Goal: Book appointment/travel/reservation

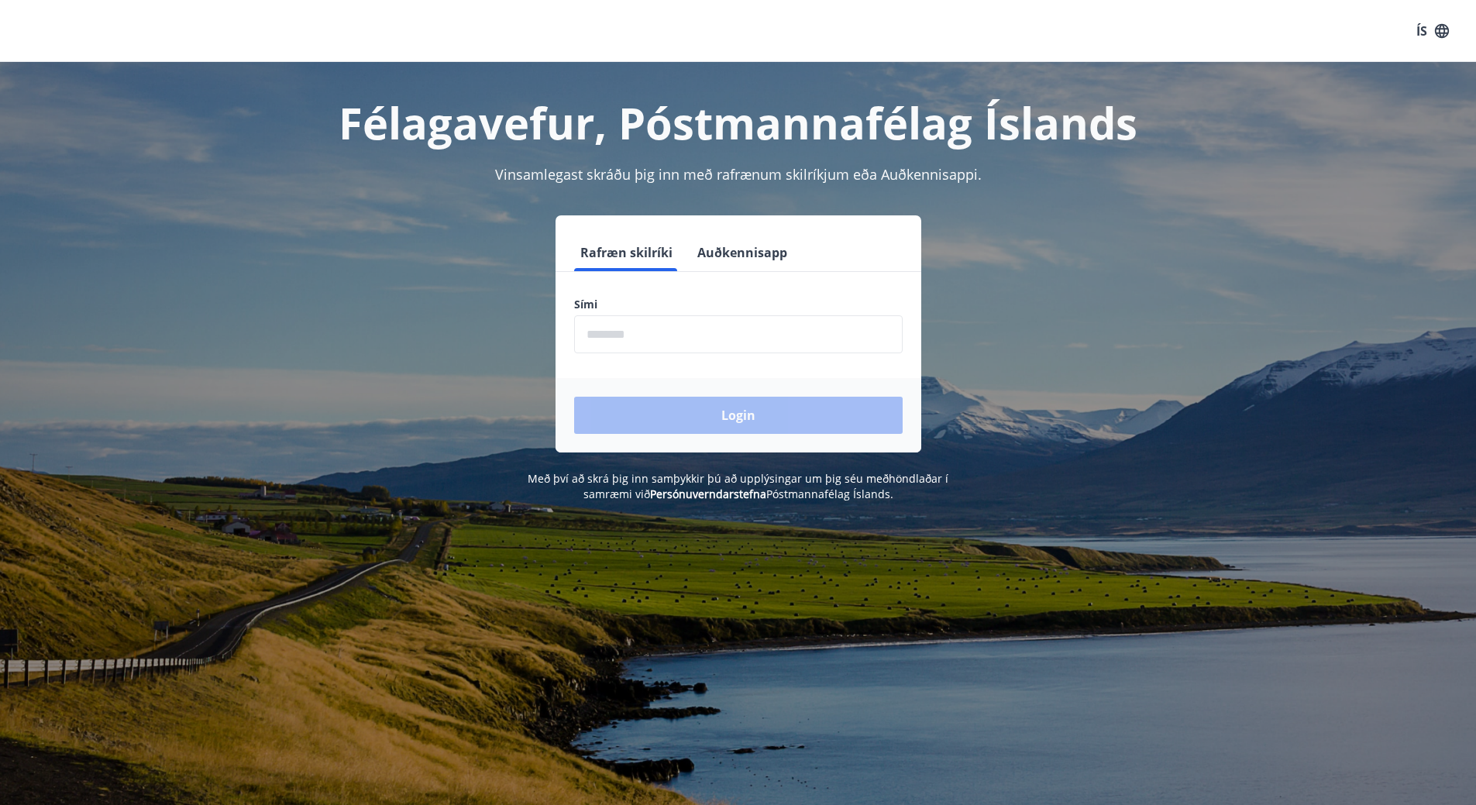
click at [634, 333] on input "phone" at bounding box center [738, 334] width 329 height 38
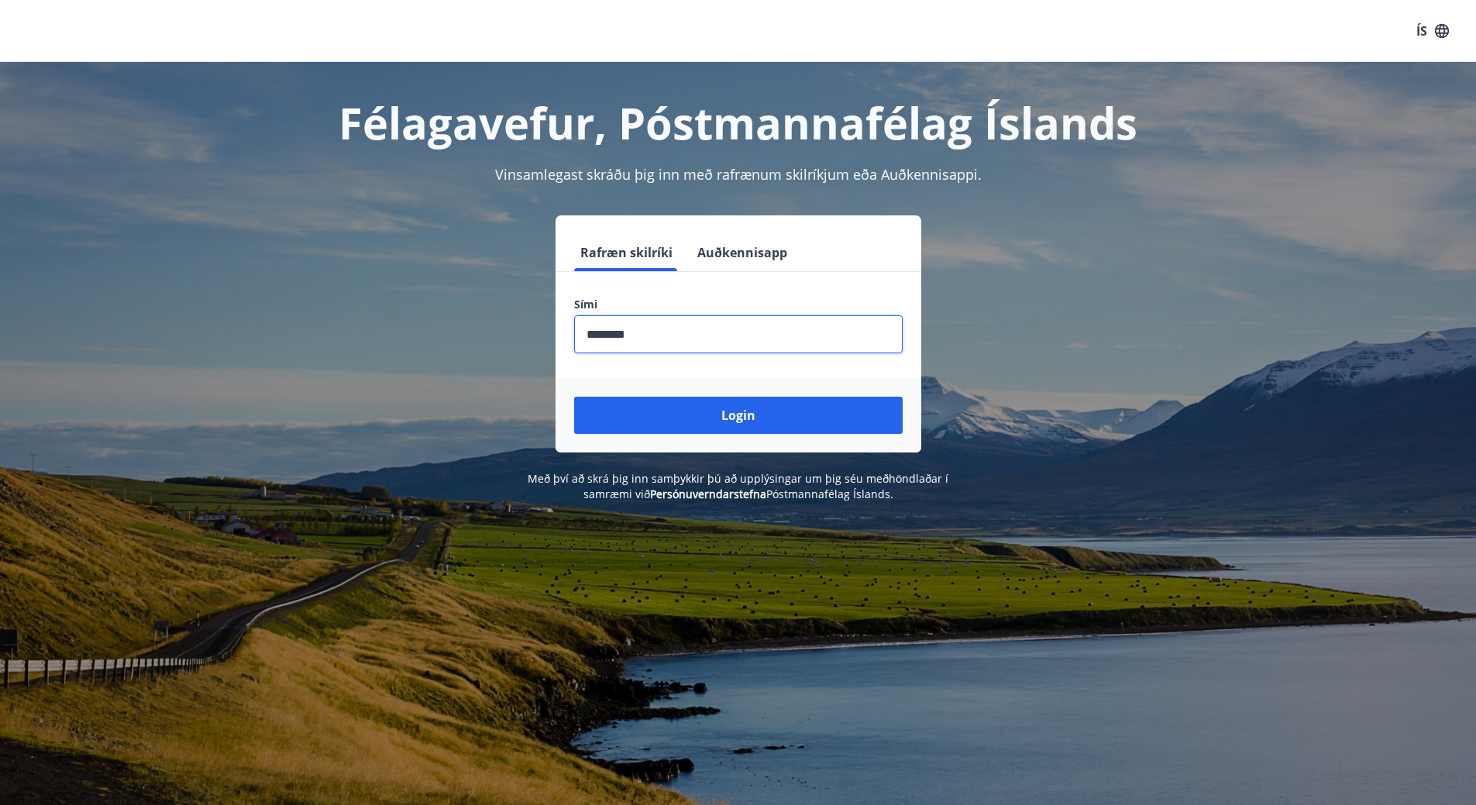
type input "********"
click at [574, 397] on button "Login" at bounding box center [738, 415] width 329 height 37
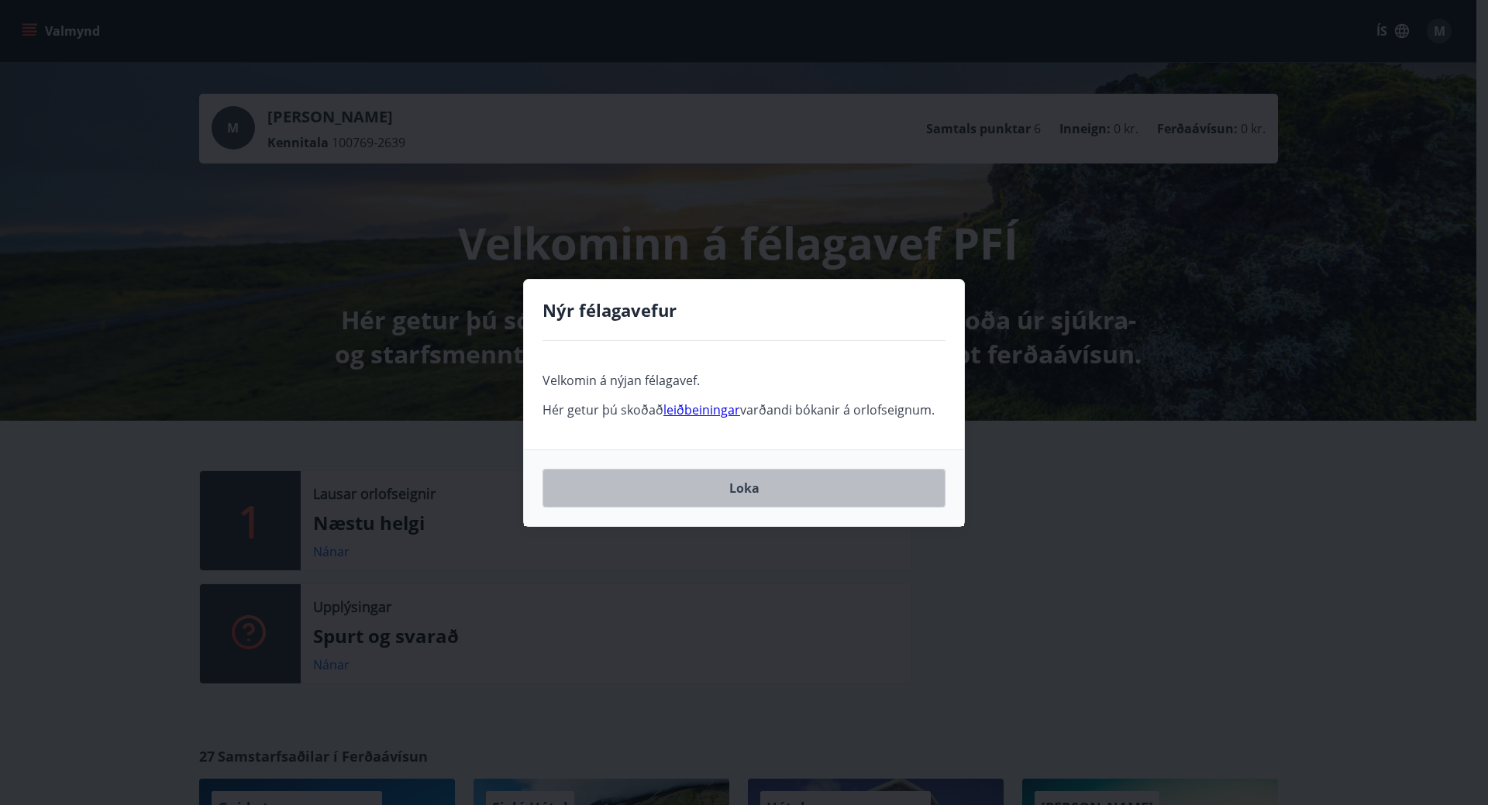
click at [697, 487] on button "Loka" at bounding box center [744, 488] width 403 height 39
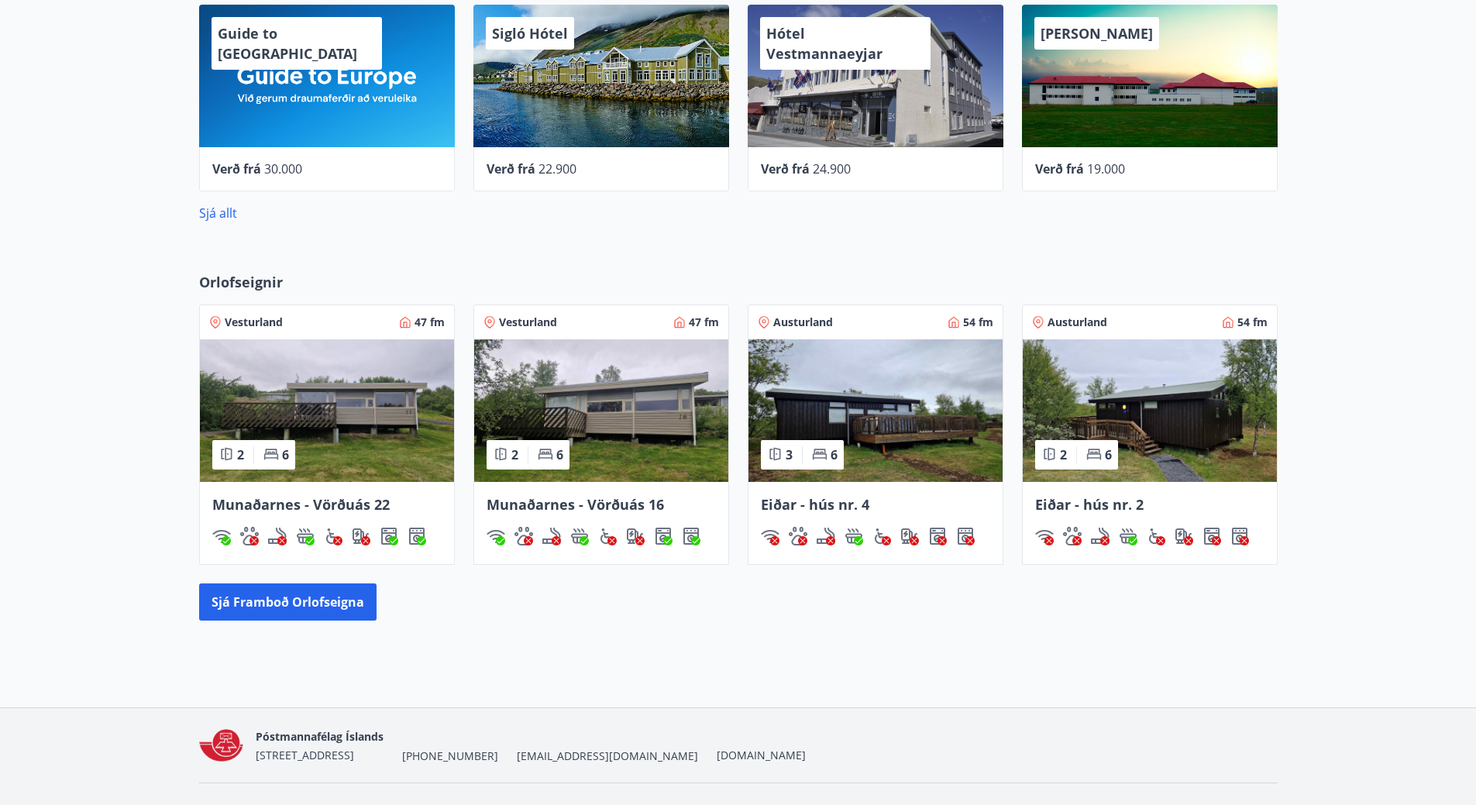
scroll to position [775, 0]
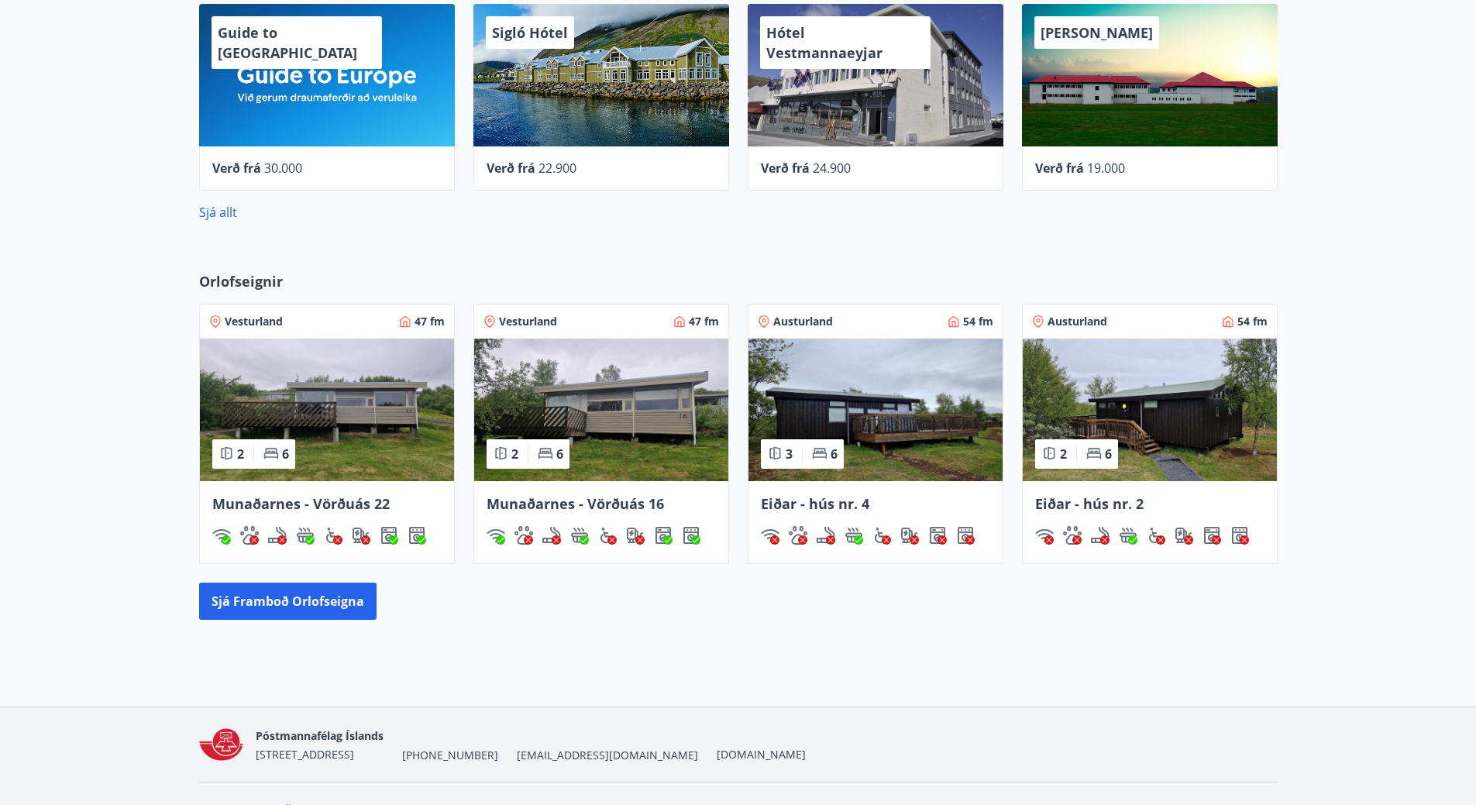
click at [626, 425] on img at bounding box center [601, 410] width 254 height 143
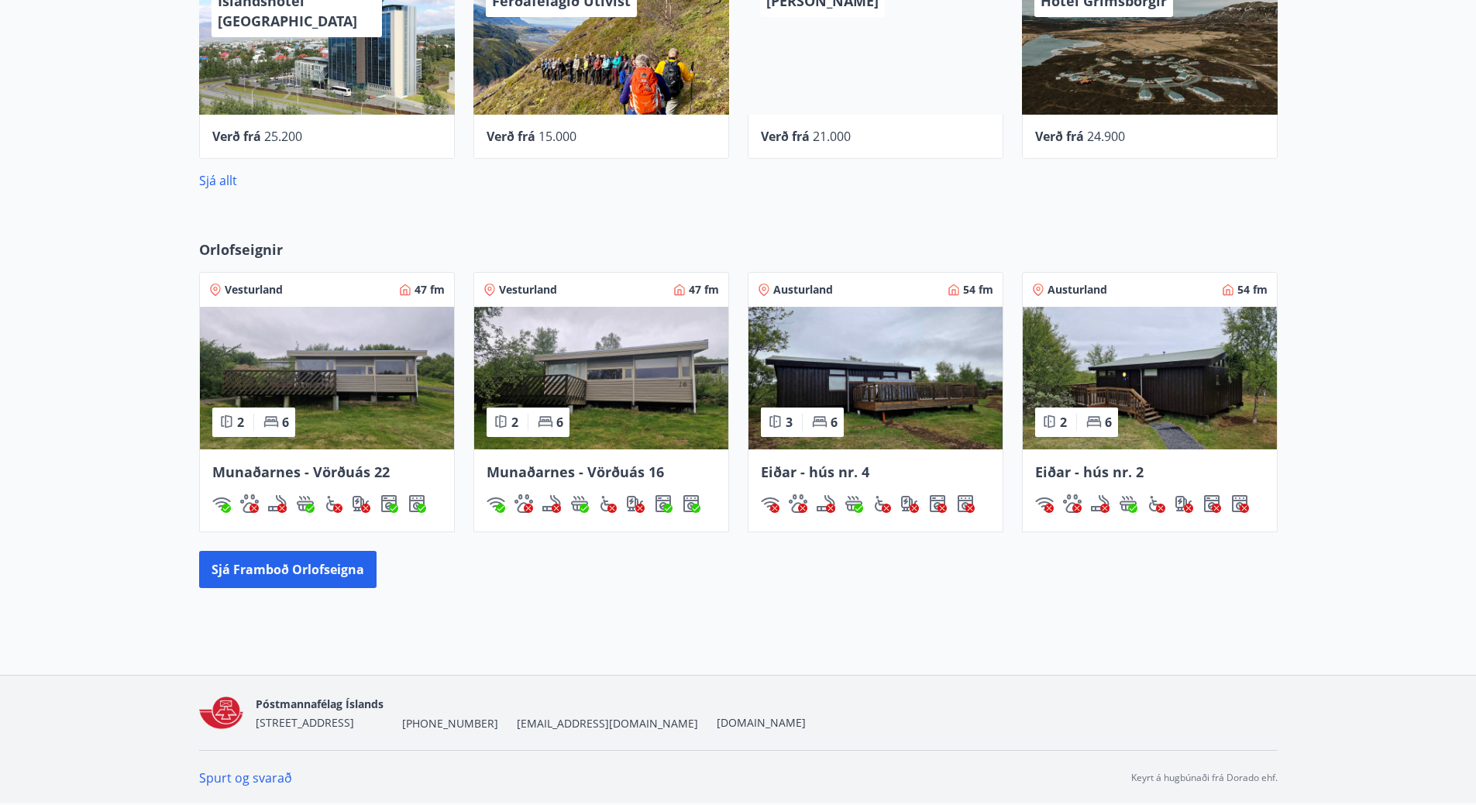
scroll to position [807, 0]
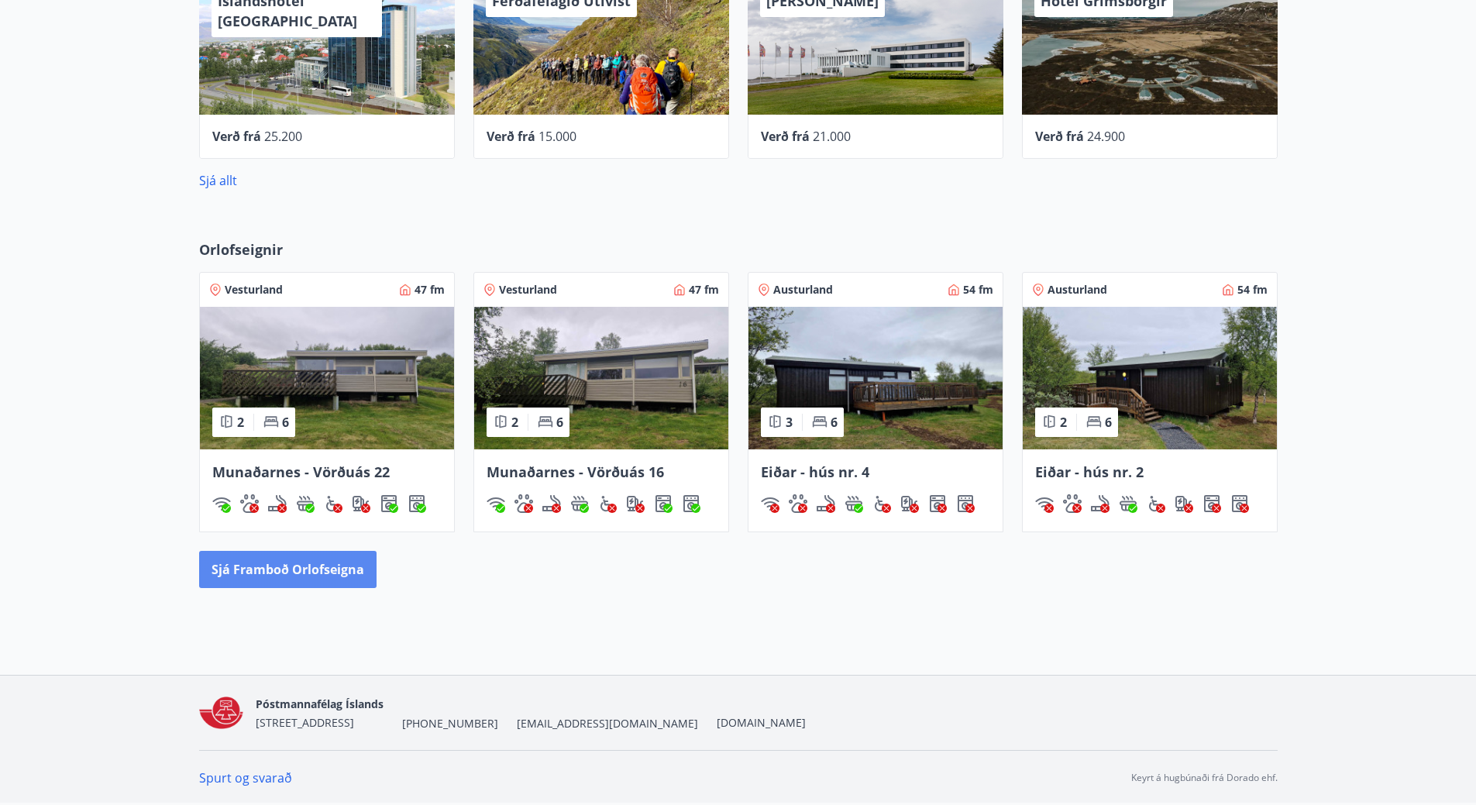
click at [268, 577] on button "Sjá framboð orlofseigna" at bounding box center [287, 569] width 177 height 37
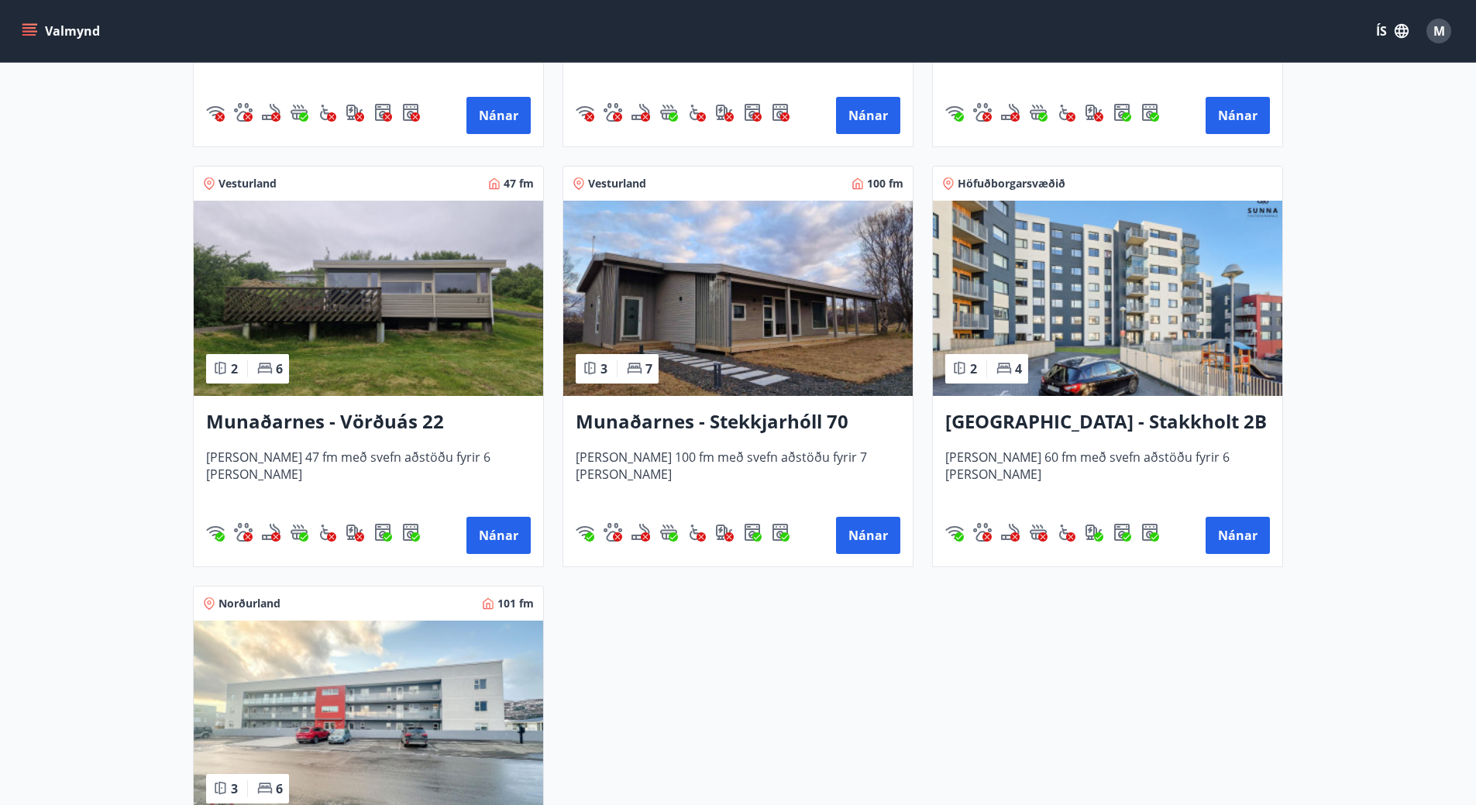
click at [766, 443] on div "Munaðarnes - Stekkjarhóll 70 Húsið er 100 fm með svefn aðstöðu fyrir 7 manns Ná…" at bounding box center [738, 481] width 350 height 171
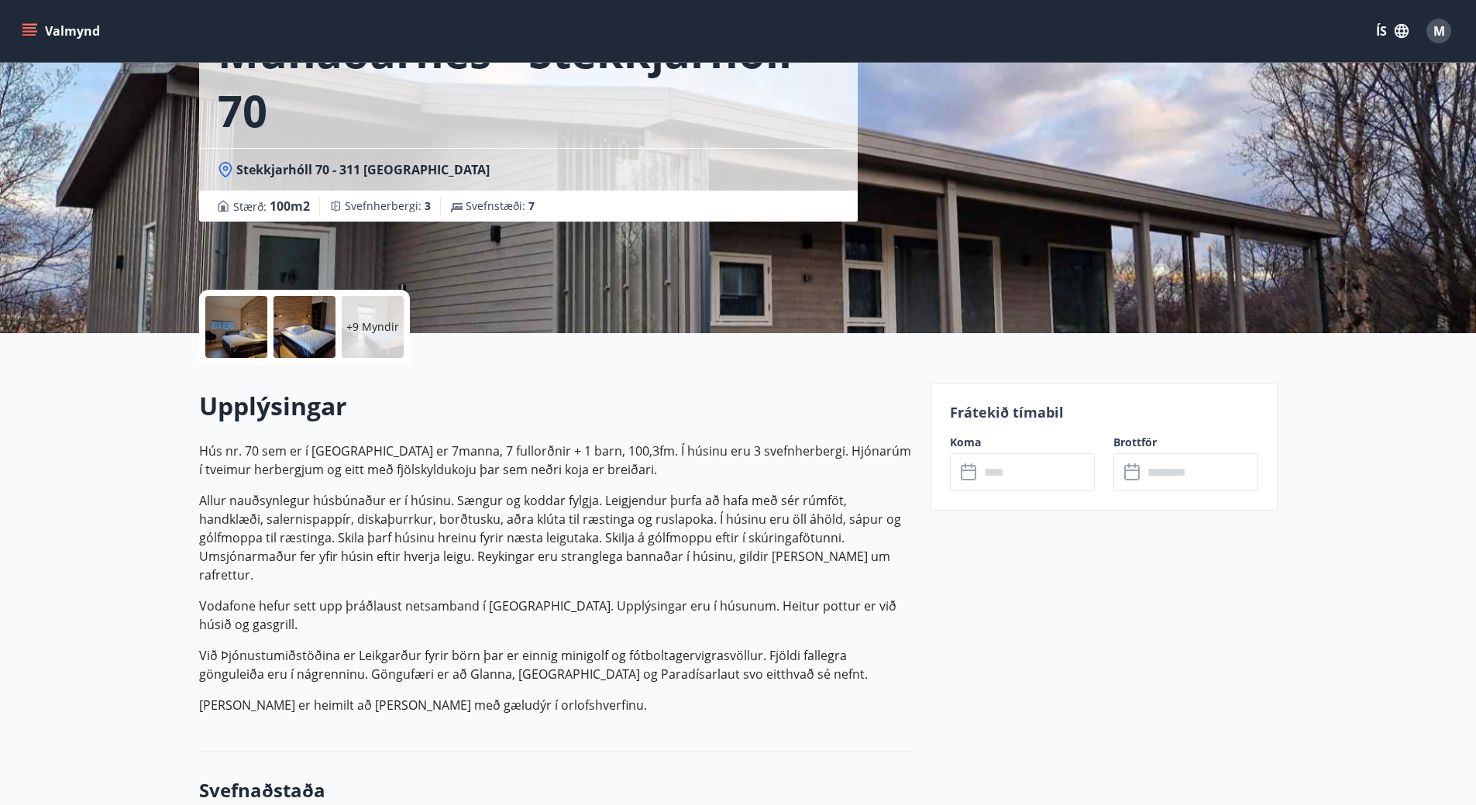
scroll to position [155, 0]
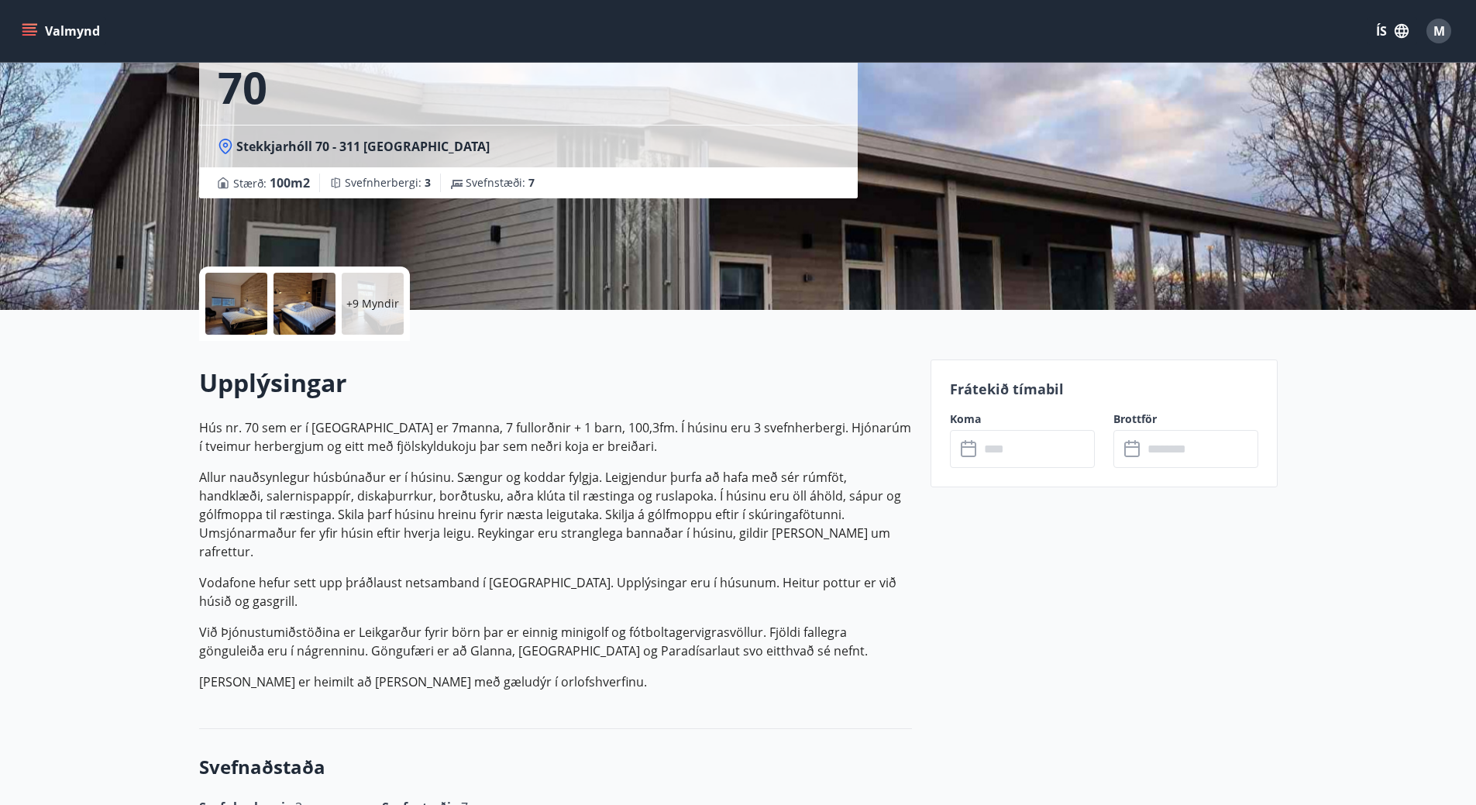
click at [1027, 441] on input "text" at bounding box center [1037, 449] width 115 height 38
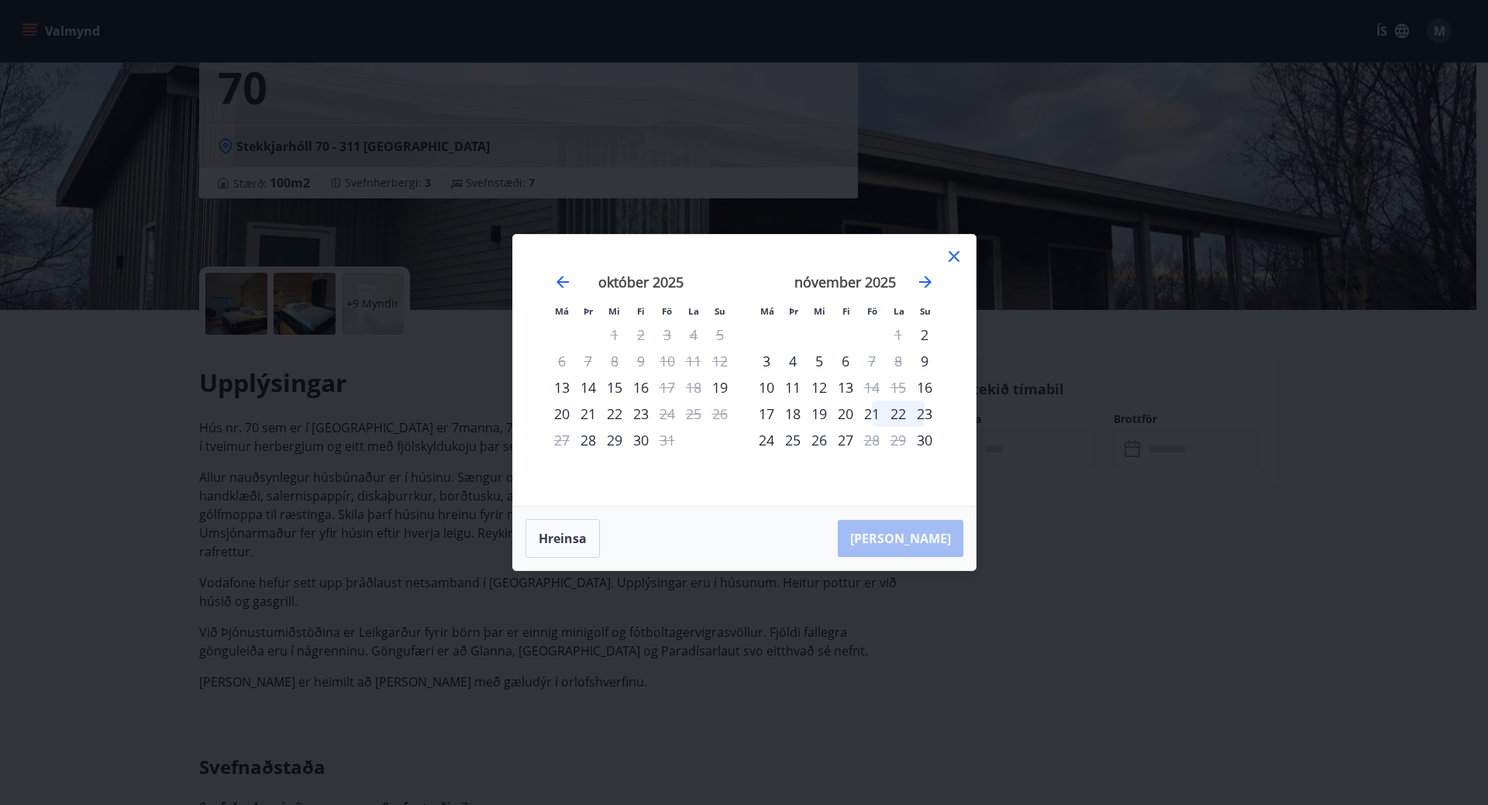
click at [931, 269] on div "nóvember 2025" at bounding box center [845, 287] width 184 height 68
click at [925, 277] on icon "Move forward to switch to the next month." at bounding box center [925, 282] width 12 height 12
click at [926, 278] on icon "Move forward to switch to the next month." at bounding box center [925, 282] width 12 height 12
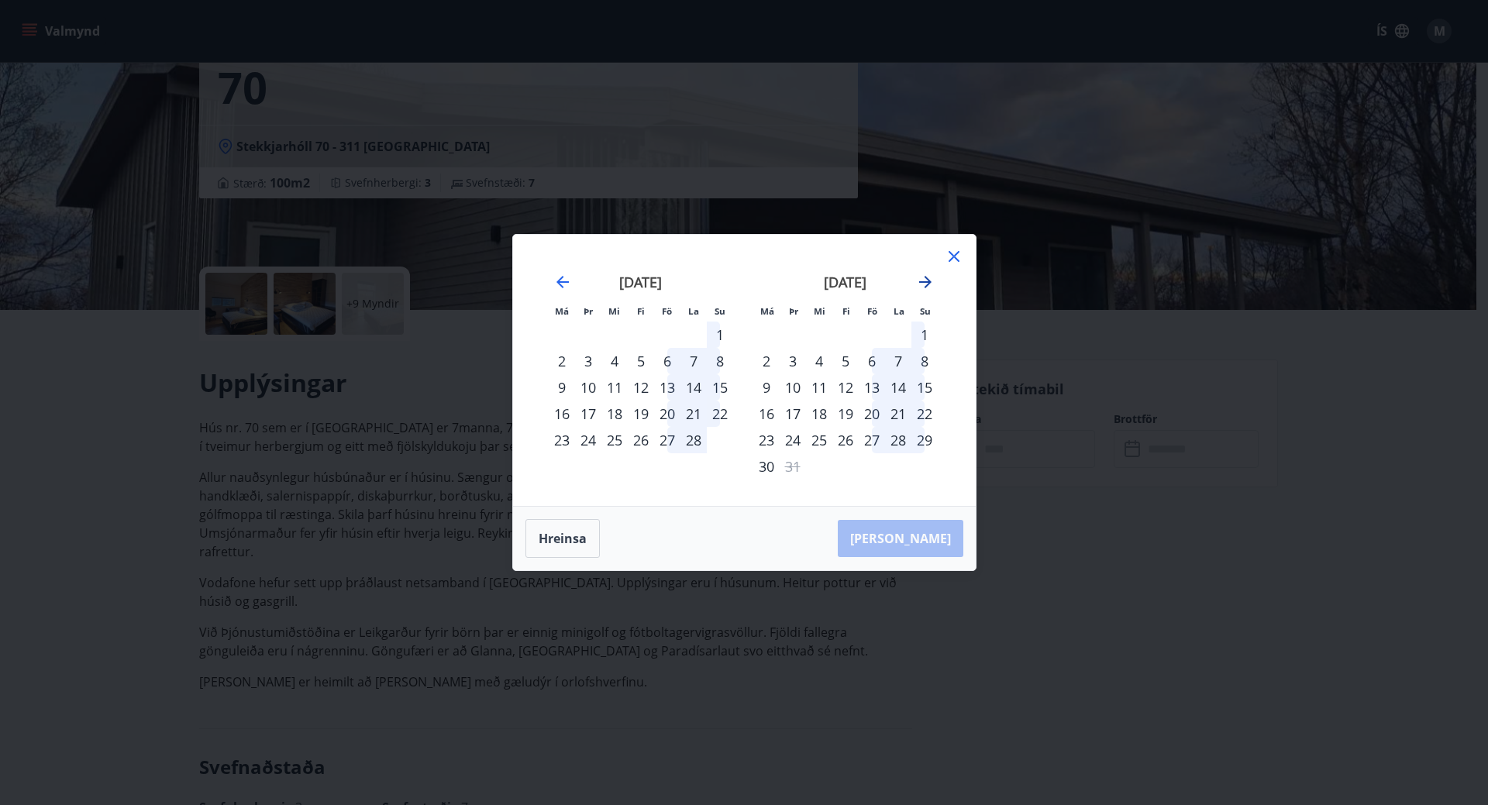
click at [925, 288] on icon "Move forward to switch to the next month." at bounding box center [925, 282] width 19 height 19
click at [927, 277] on icon "Move forward to switch to the next month." at bounding box center [925, 282] width 19 height 19
click at [922, 281] on icon "Move forward to switch to the next month." at bounding box center [925, 282] width 12 height 12
click at [567, 270] on div "maí 2026" at bounding box center [641, 287] width 184 height 68
click at [559, 277] on icon "Move backward to switch to the previous month." at bounding box center [562, 282] width 19 height 19
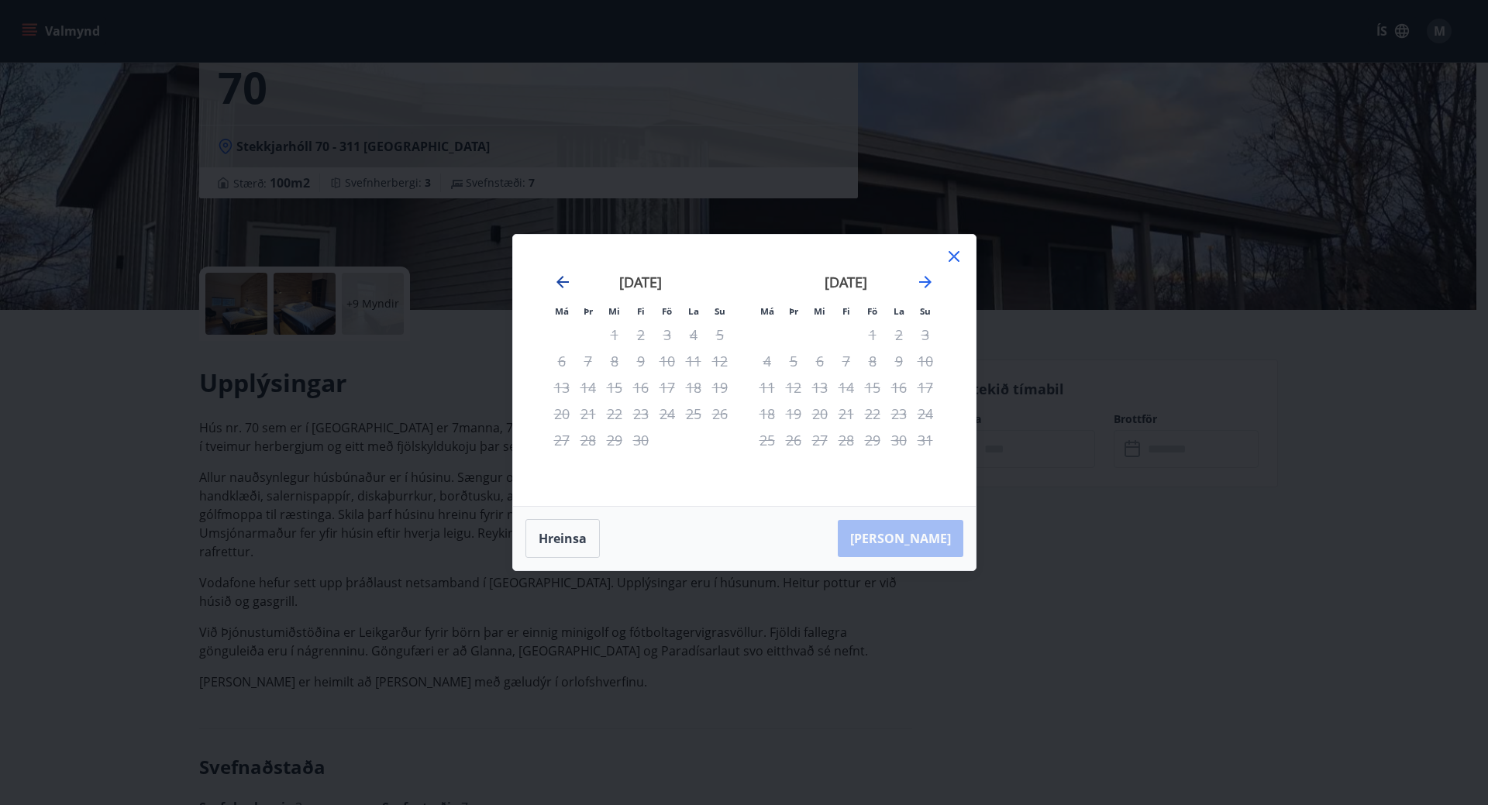
click at [559, 277] on icon "Move backward to switch to the previous month." at bounding box center [562, 282] width 19 height 19
click at [560, 277] on icon "Move backward to switch to the previous month." at bounding box center [562, 282] width 19 height 19
click at [570, 283] on icon "Move backward to switch to the previous month." at bounding box center [562, 282] width 19 height 19
click at [928, 274] on icon "Move forward to switch to the next month." at bounding box center [925, 282] width 19 height 19
drag, startPoint x: 873, startPoint y: 390, endPoint x: 897, endPoint y: 389, distance: 24.8
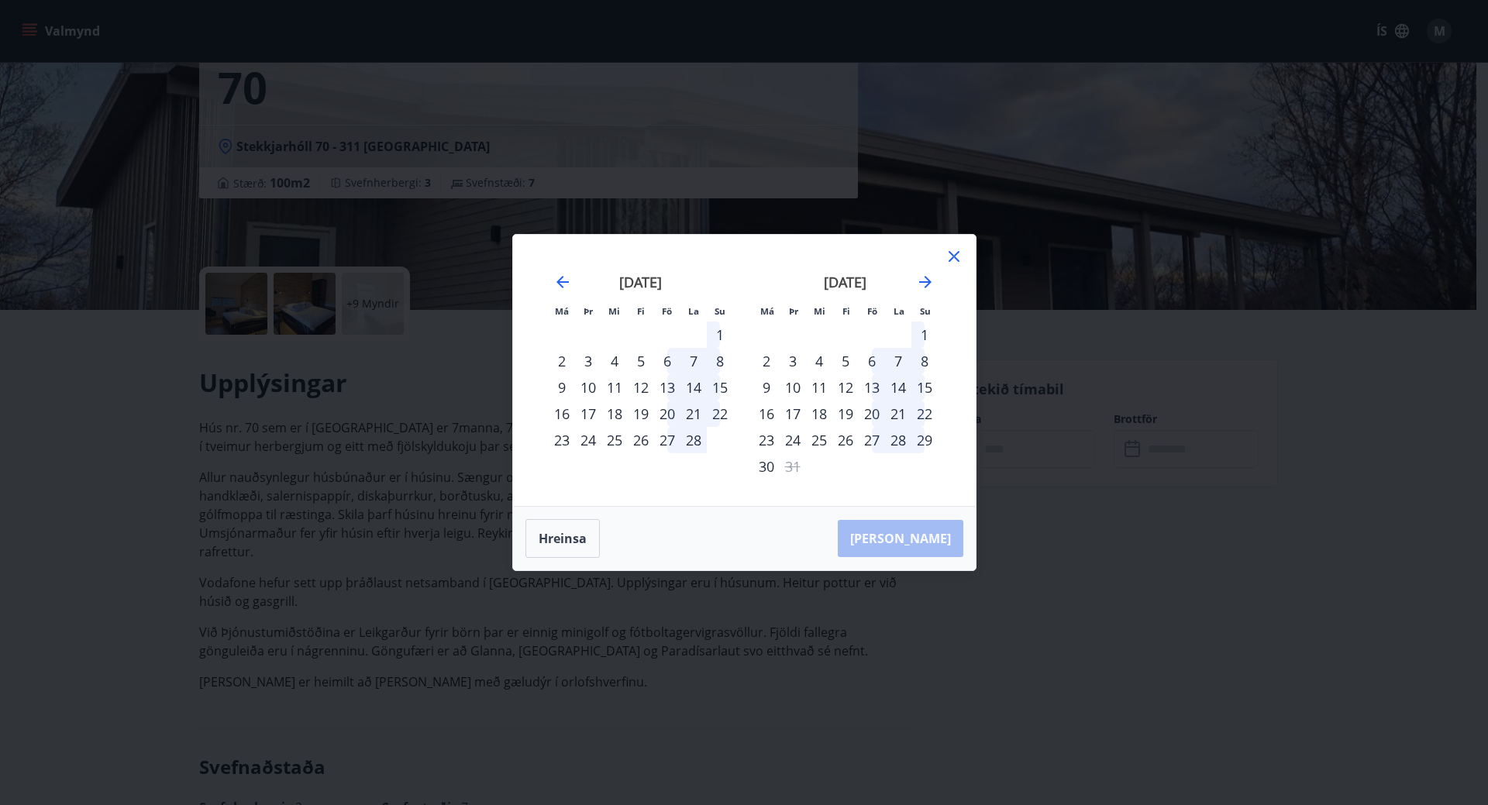
click at [873, 390] on div "13" at bounding box center [872, 387] width 26 height 26
drag, startPoint x: 889, startPoint y: 388, endPoint x: 910, endPoint y: 389, distance: 20.9
click at [890, 388] on div "14" at bounding box center [898, 387] width 26 height 26
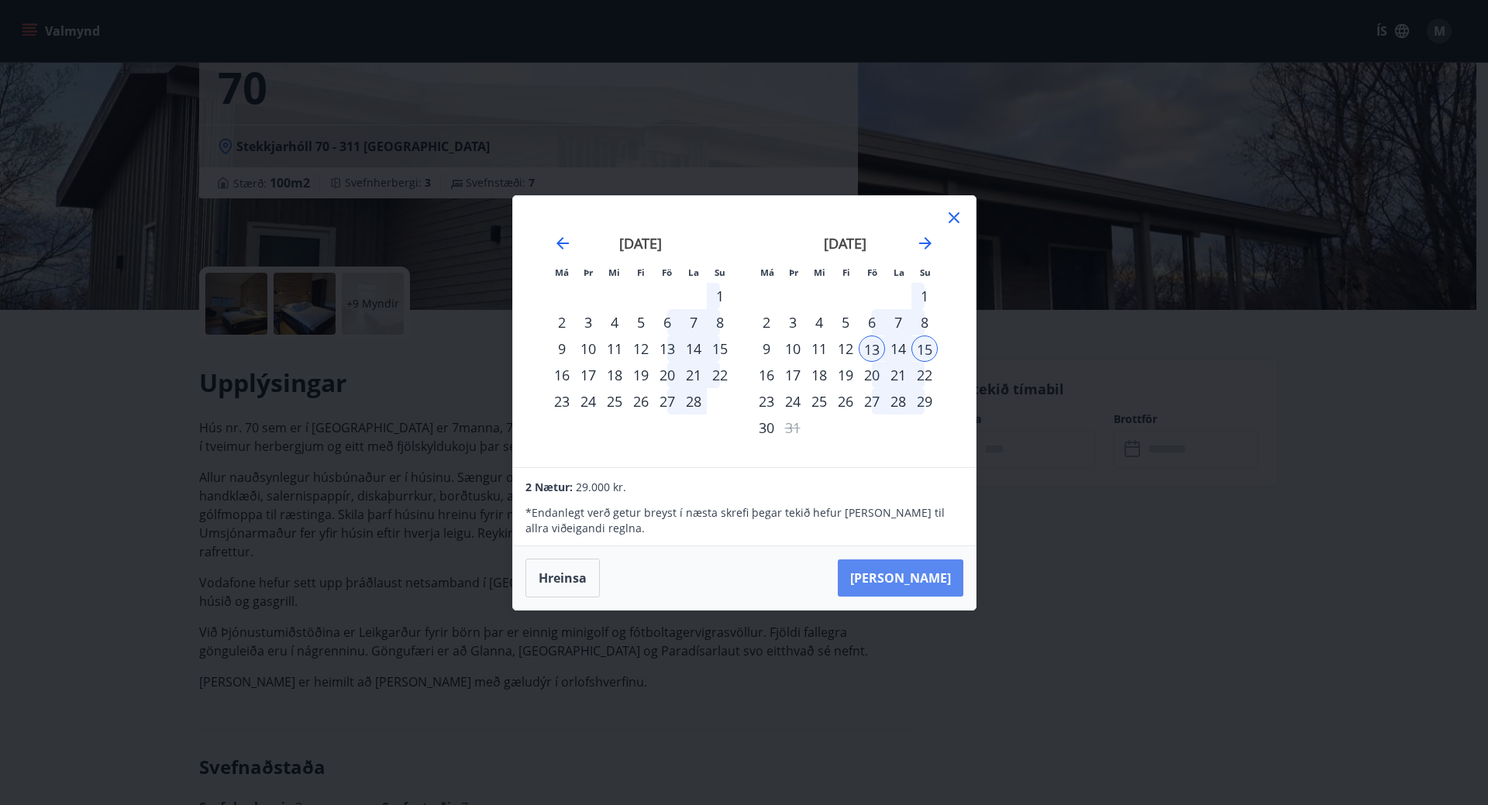
click at [928, 575] on button "Taka Frá" at bounding box center [901, 578] width 126 height 37
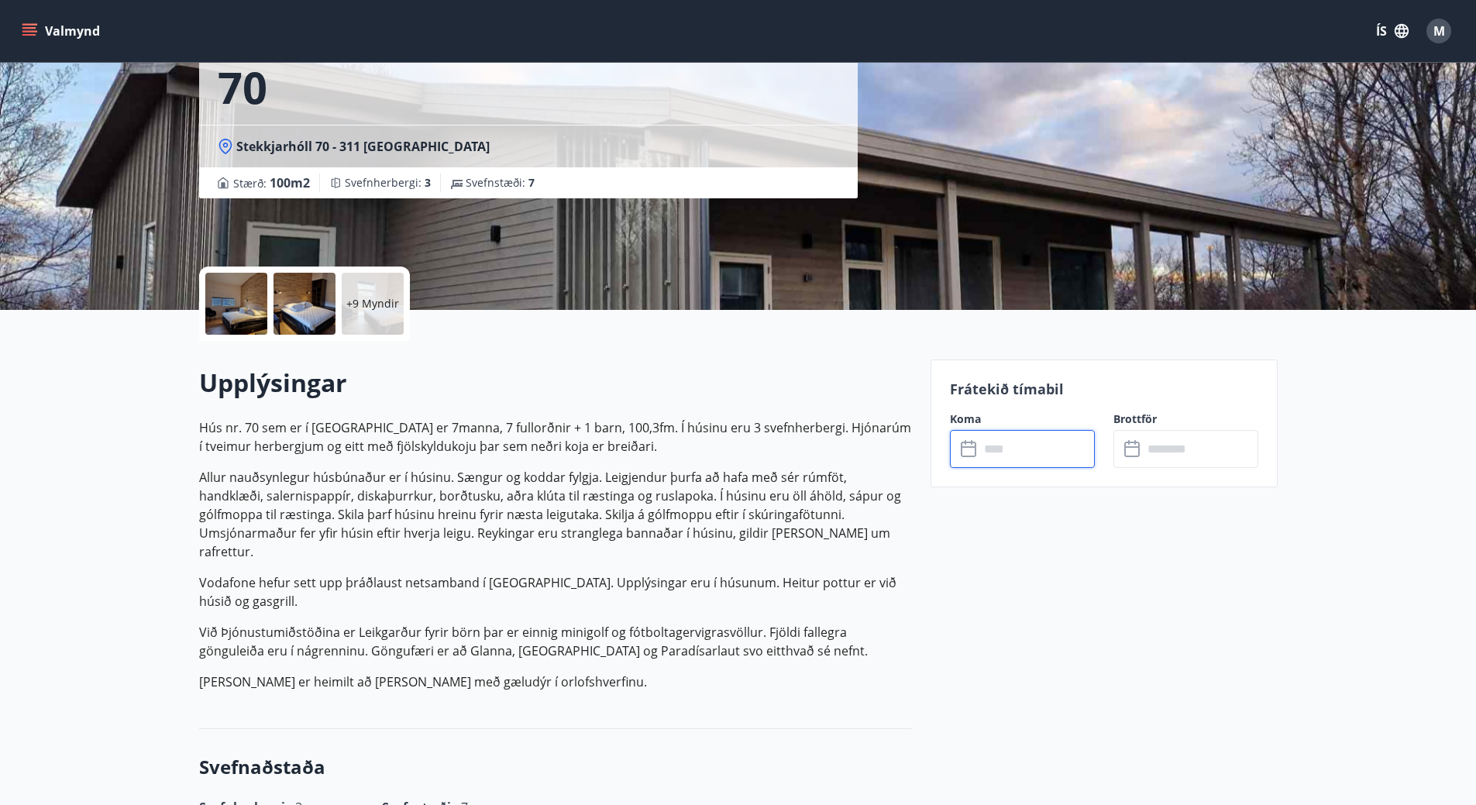
type input "******"
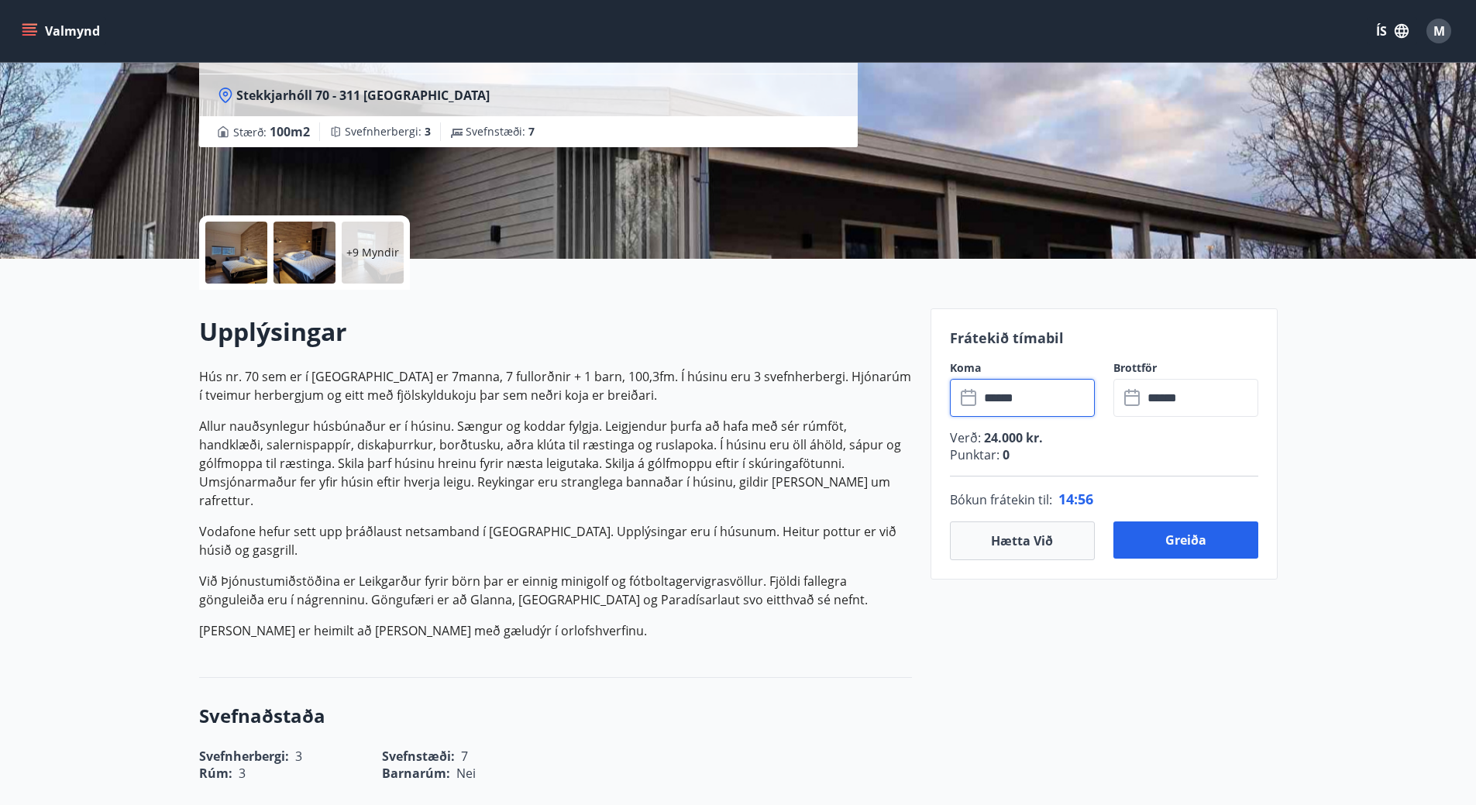
scroll to position [310, 0]
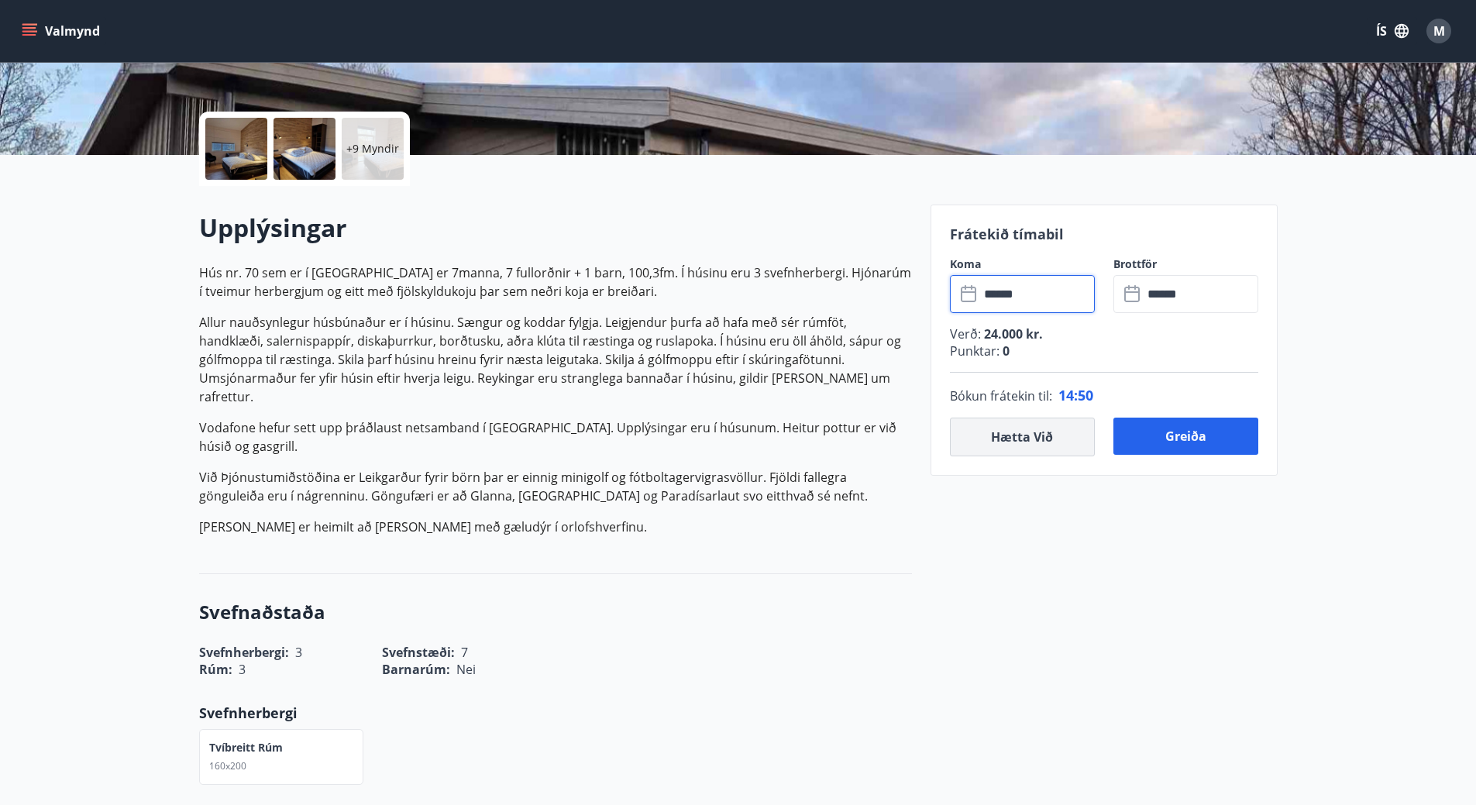
click at [1051, 432] on button "Hætta við" at bounding box center [1022, 437] width 145 height 39
